Goal: Register for event/course

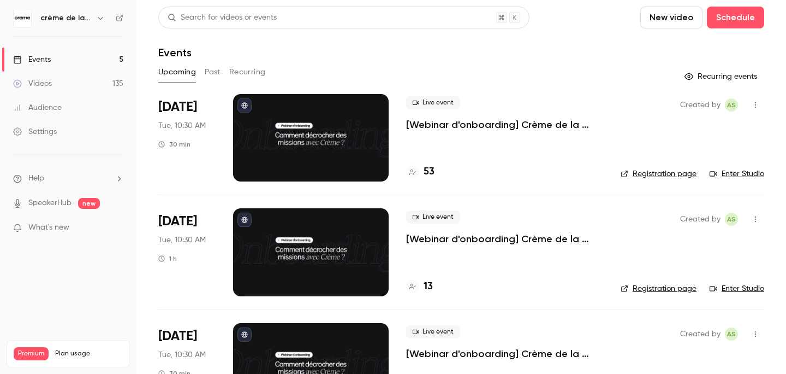
click at [448, 125] on p "[Webinar d'onboarding] Crème de la Crème : [PERSON_NAME] & Q&A par [PERSON_NAME]" at bounding box center [504, 124] width 197 height 13
click at [743, 176] on link "Enter Studio" at bounding box center [737, 173] width 55 height 11
click at [724, 174] on link "Enter Studio" at bounding box center [737, 173] width 55 height 11
click at [734, 176] on link "Enter Studio" at bounding box center [737, 173] width 55 height 11
